Goal: Task Accomplishment & Management: Use online tool/utility

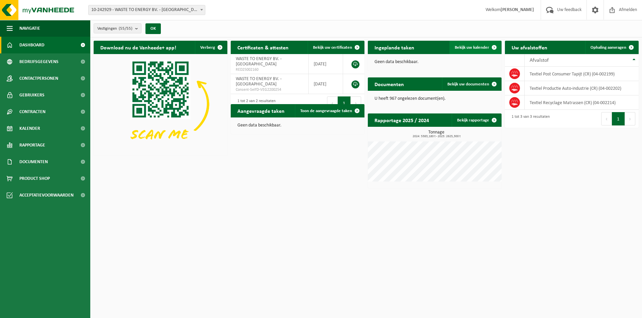
click at [464, 47] on span "Bekijk uw kalender" at bounding box center [471, 47] width 34 height 4
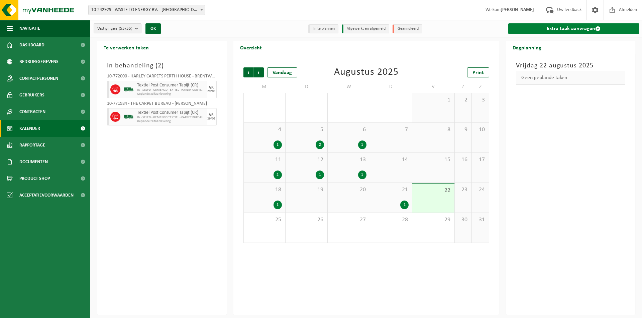
click at [583, 28] on link "Extra taak aanvragen" at bounding box center [573, 28] width 131 height 11
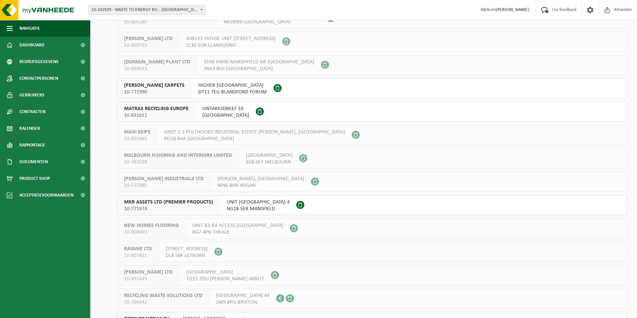
scroll to position [1057, 0]
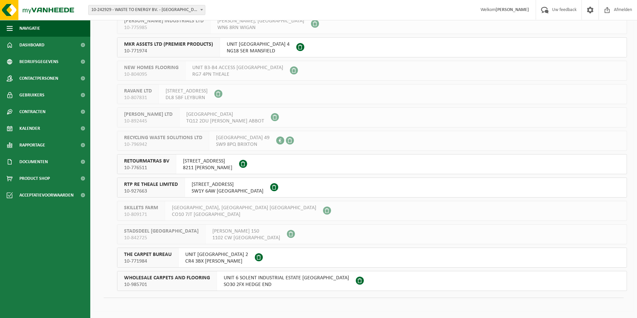
click at [207, 164] on span "NIKKELSTRAAT 4" at bounding box center [207, 161] width 49 height 7
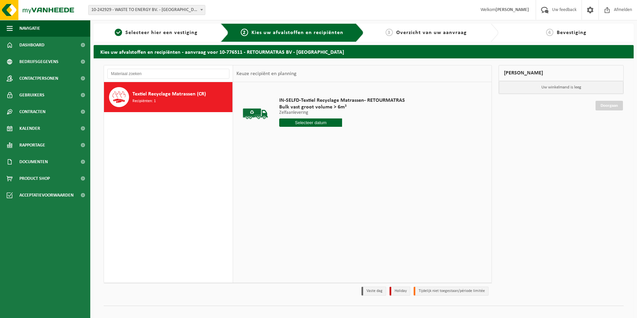
click at [309, 124] on input "text" at bounding box center [310, 123] width 63 height 8
click at [286, 205] on div "25" at bounding box center [285, 203] width 12 height 11
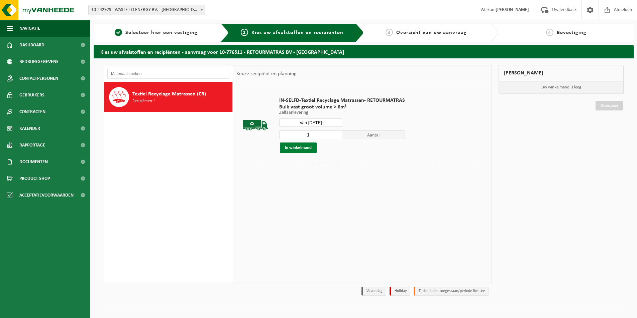
click at [298, 148] on button "In winkelmand" at bounding box center [298, 148] width 37 height 11
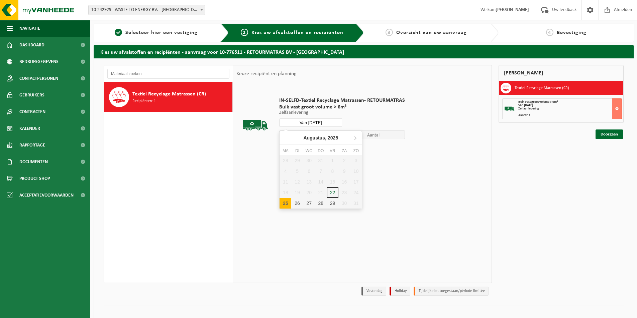
click at [310, 125] on input "Van 2025-08-25" at bounding box center [310, 123] width 63 height 8
click at [308, 205] on div "27" at bounding box center [309, 203] width 12 height 11
click at [300, 147] on button "In winkelmand" at bounding box center [298, 148] width 37 height 11
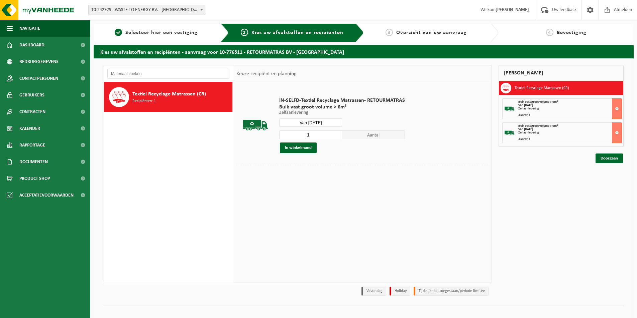
click at [313, 122] on input "Van 2025-08-27" at bounding box center [310, 123] width 63 height 8
click at [335, 205] on div "29" at bounding box center [332, 203] width 12 height 11
type input "Van 2025-08-29"
click at [294, 144] on button "In winkelmand" at bounding box center [298, 148] width 37 height 11
click at [610, 183] on link "Doorgaan" at bounding box center [608, 183] width 27 height 10
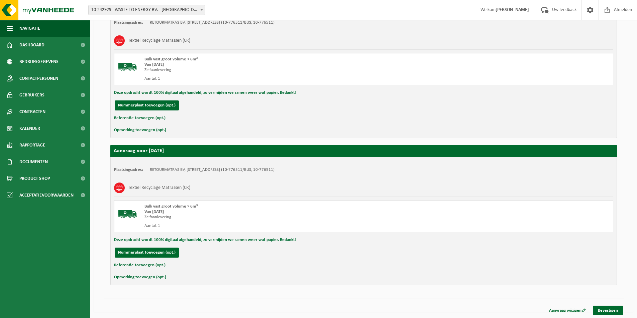
scroll to position [262, 0]
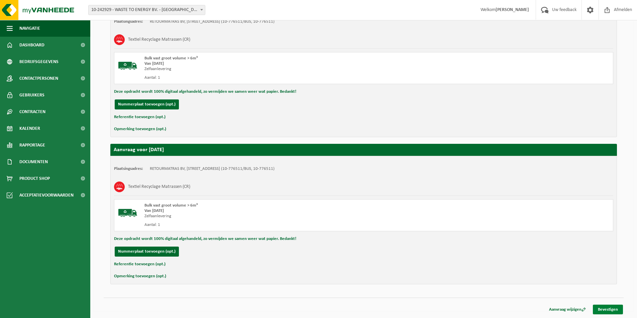
click at [609, 310] on link "Bevestigen" at bounding box center [607, 310] width 30 height 10
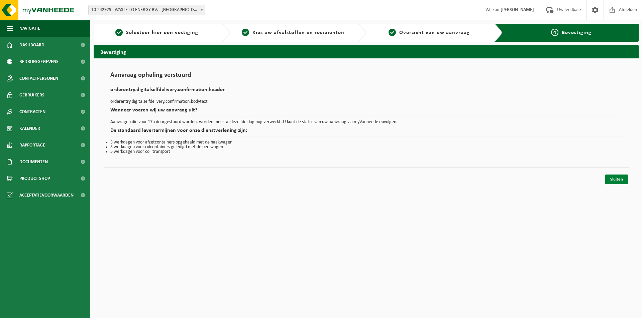
click at [609, 179] on link "Sluiten" at bounding box center [616, 180] width 23 height 10
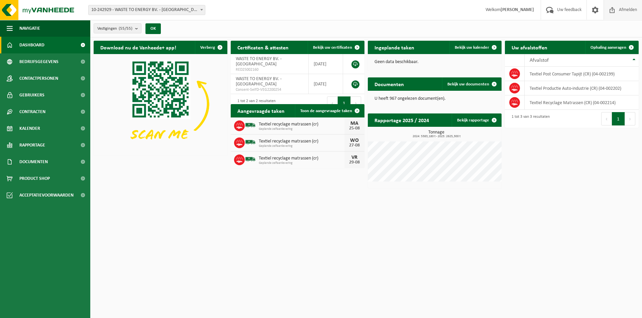
click at [617, 6] on span "Afmelden" at bounding box center [627, 10] width 21 height 20
